Goal: Transaction & Acquisition: Book appointment/travel/reservation

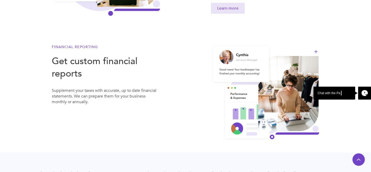
scroll to position [495, 0]
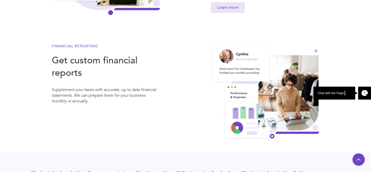
click at [83, 56] on h3 "Get custom financial reports" at bounding box center [106, 66] width 108 height 25
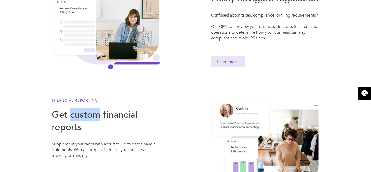
scroll to position [0, 0]
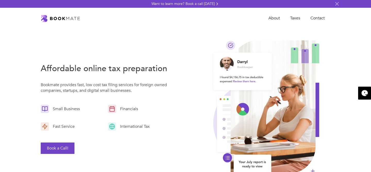
click at [66, 149] on button "Book a Call!" at bounding box center [58, 147] width 34 height 11
click at [296, 19] on link "Taxes" at bounding box center [295, 18] width 20 height 11
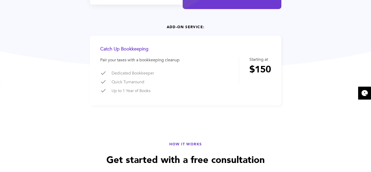
scroll to position [191, 0]
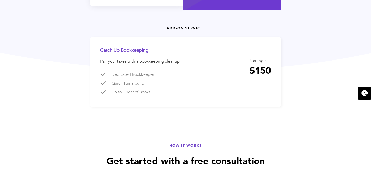
click at [143, 51] on div "Catch Up Bookkeeping" at bounding box center [142, 50] width 84 height 6
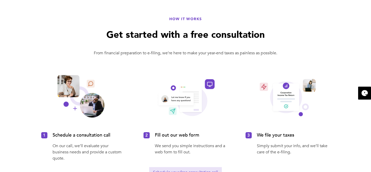
scroll to position [318, 0]
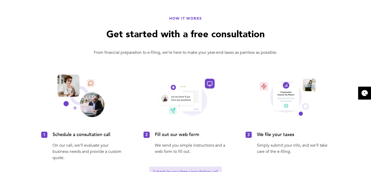
click at [146, 53] on div "From financial preparation to e-filing, we’re here to make your year-end taxes …" at bounding box center [185, 52] width 289 height 5
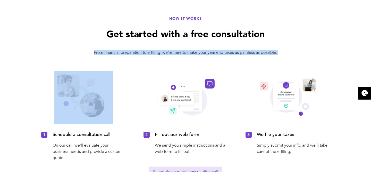
click at [146, 53] on div "From financial preparation to e-filing, we’re here to make your year-end taxes …" at bounding box center [185, 52] width 289 height 5
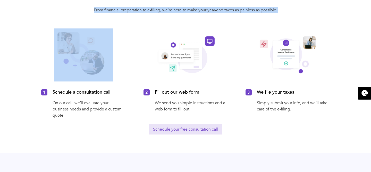
scroll to position [0, 0]
